Goal: Information Seeking & Learning: Find specific fact

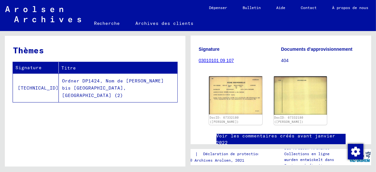
scroll to position [97, 0]
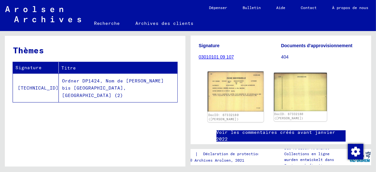
click at [231, 79] on img at bounding box center [236, 91] width 56 height 40
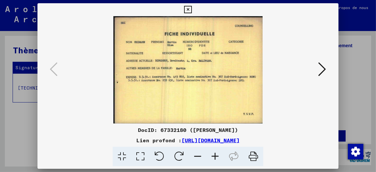
click at [324, 67] on icon at bounding box center [323, 69] width 8 height 16
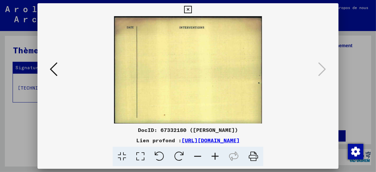
click at [53, 67] on icon at bounding box center [54, 69] width 8 height 16
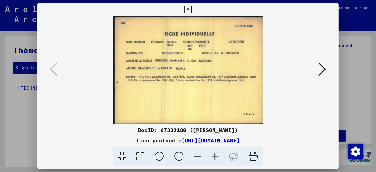
click at [322, 63] on icon at bounding box center [323, 69] width 8 height 16
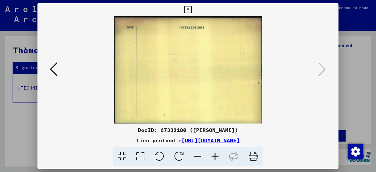
click at [52, 71] on icon at bounding box center [54, 69] width 8 height 16
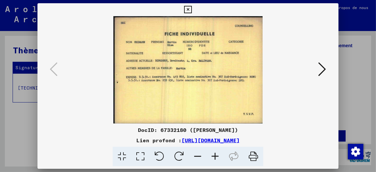
click at [189, 9] on icon at bounding box center [187, 10] width 7 height 8
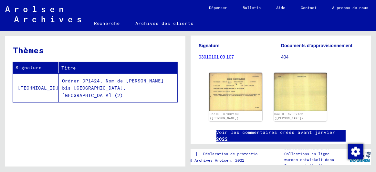
click at [25, 85] on font "[TECHNICAL_ID]" at bounding box center [38, 88] width 41 height 6
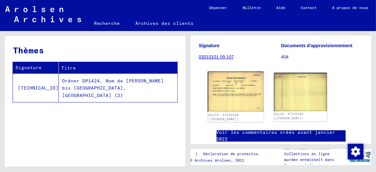
click at [235, 90] on img at bounding box center [236, 91] width 56 height 40
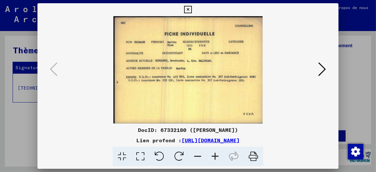
click at [327, 69] on button at bounding box center [323, 69] width 12 height 18
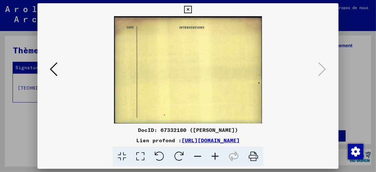
click at [188, 9] on icon at bounding box center [187, 10] width 7 height 8
